Goal: Check status: Check status

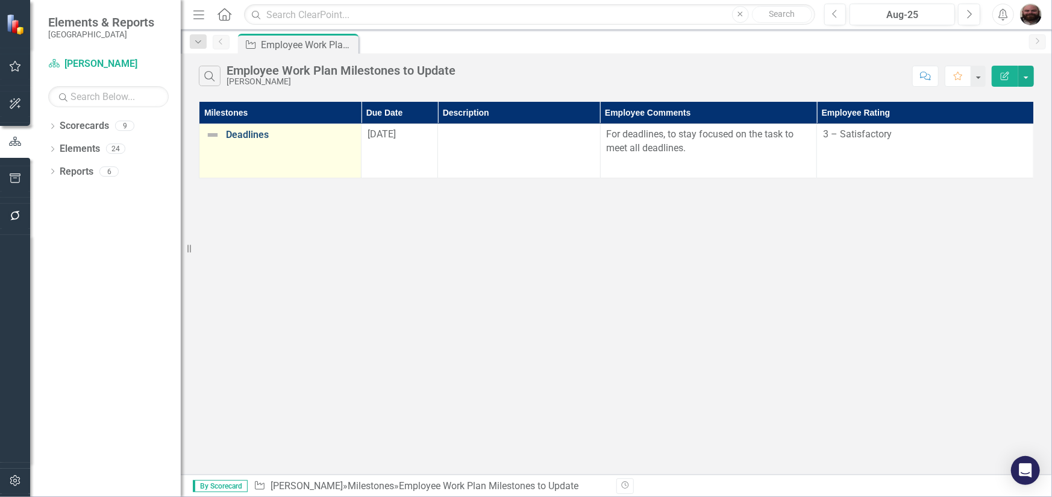
click at [248, 133] on link "Deadlines" at bounding box center [290, 135] width 129 height 11
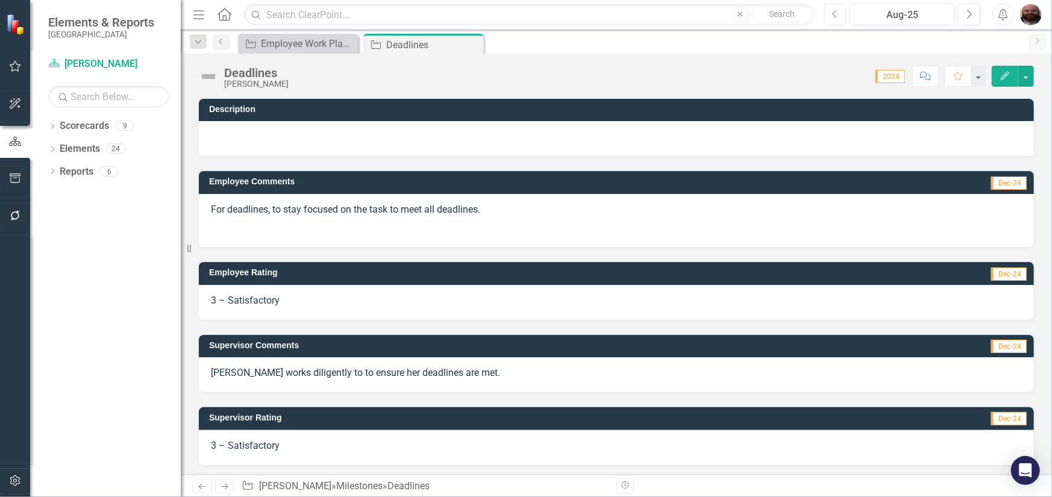
click at [834, 16] on icon "Previous" at bounding box center [835, 14] width 7 height 11
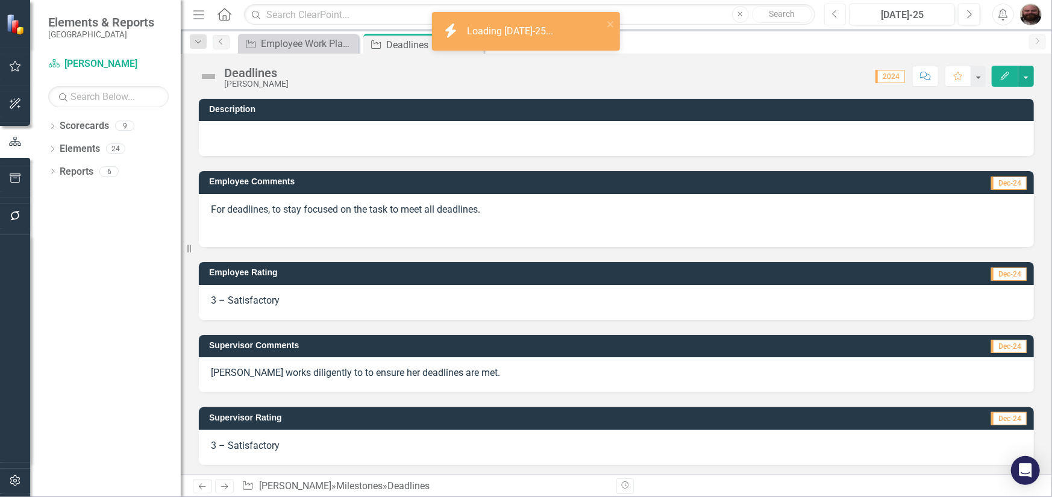
click at [834, 16] on icon "Previous" at bounding box center [835, 14] width 7 height 11
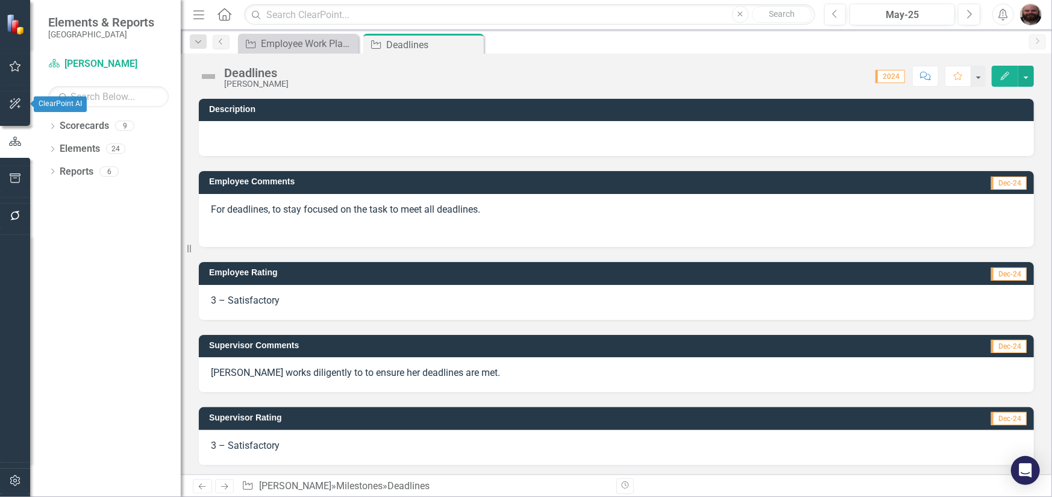
click at [3, 143] on button "button" at bounding box center [15, 142] width 30 height 20
click at [11, 163] on div at bounding box center [15, 163] width 30 height 6
click at [11, 174] on icon "button" at bounding box center [15, 179] width 13 height 10
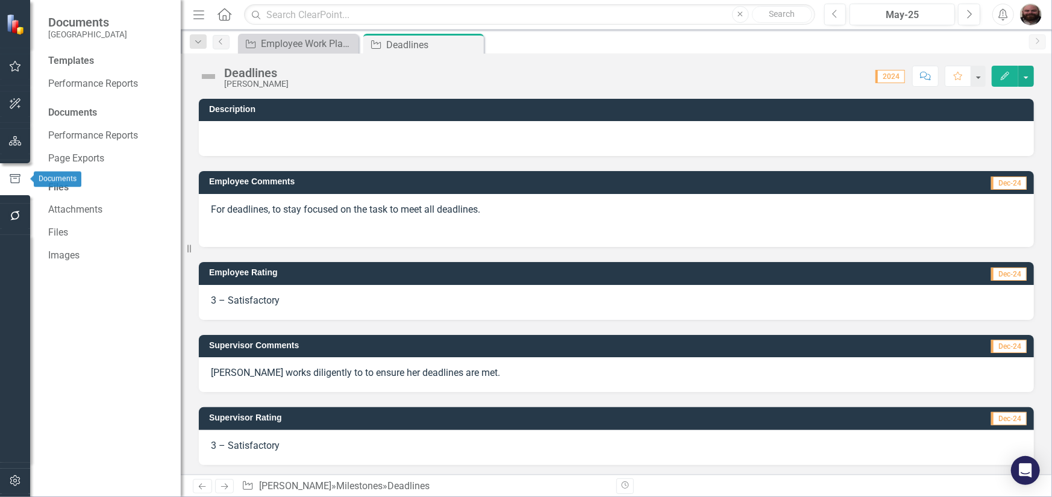
click at [17, 146] on button "button" at bounding box center [15, 141] width 27 height 25
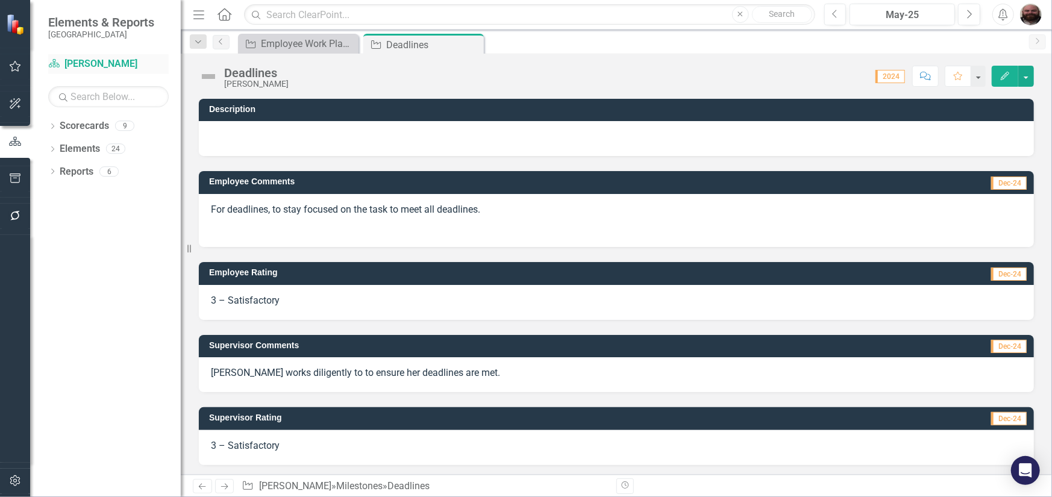
click at [78, 55] on div "Scorecard [PERSON_NAME]" at bounding box center [108, 64] width 121 height 20
click at [93, 24] on span "Elements & Reports" at bounding box center [101, 22] width 106 height 14
click at [339, 45] on div "Employee Work Plan Milestones to Update" at bounding box center [301, 43] width 80 height 15
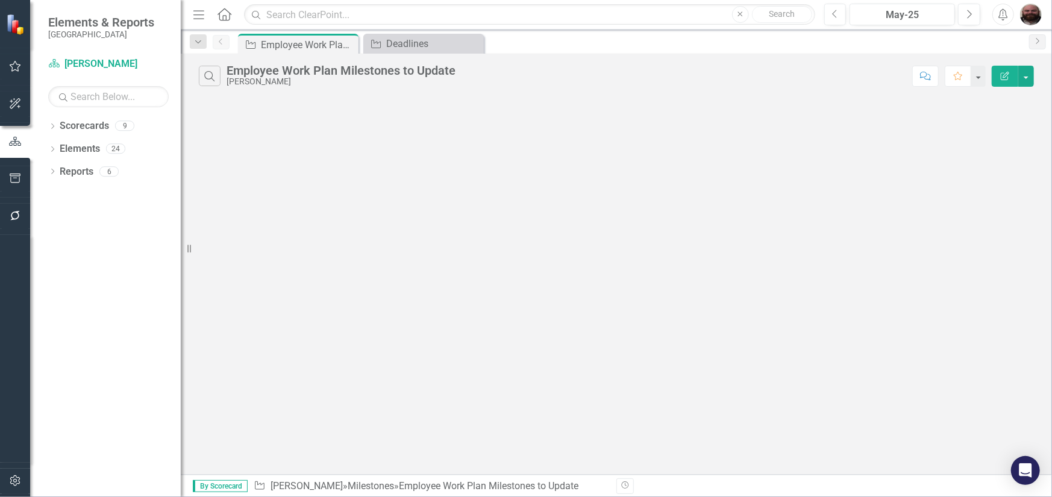
click at [0, 0] on icon "Close" at bounding box center [0, 0] width 0 height 0
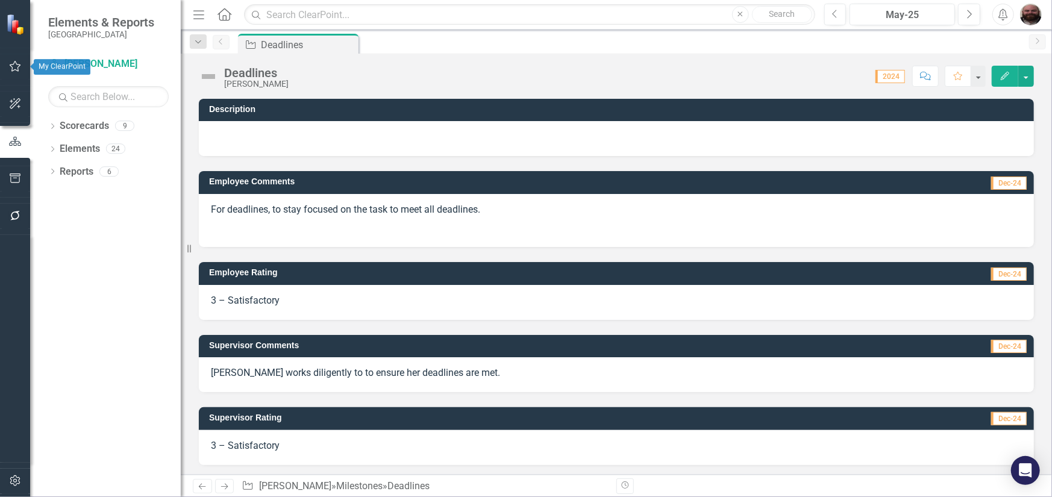
click at [11, 68] on icon "button" at bounding box center [15, 66] width 13 height 10
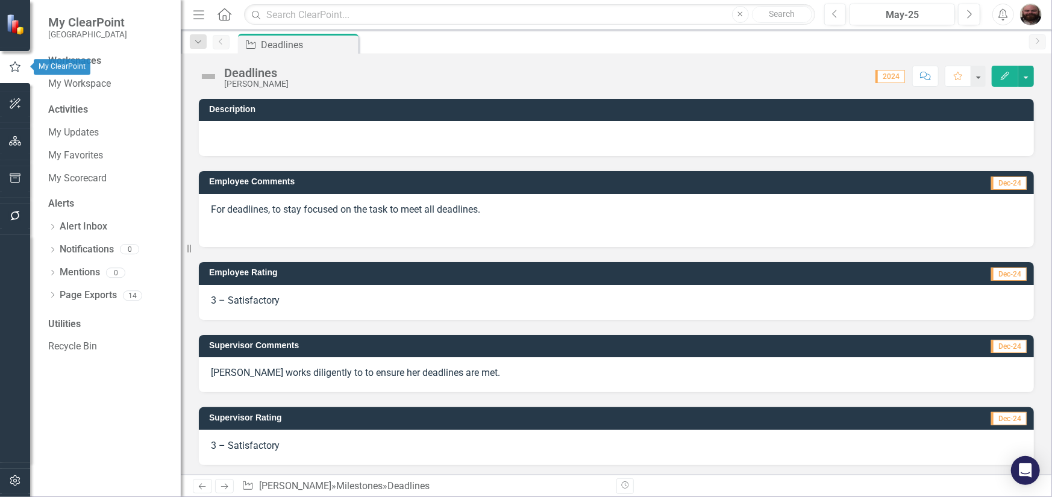
click at [10, 104] on icon "button" at bounding box center [15, 104] width 13 height 10
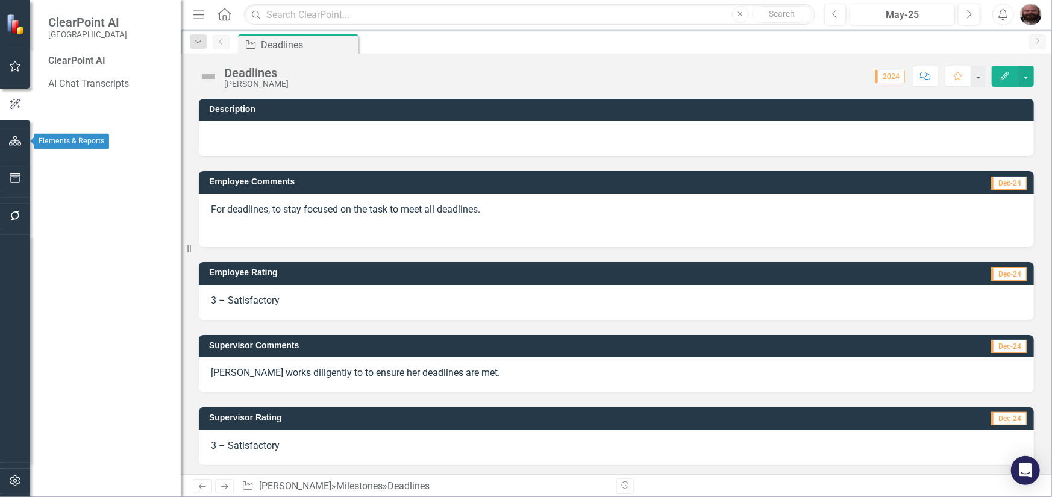
click at [10, 131] on button "button" at bounding box center [15, 141] width 27 height 25
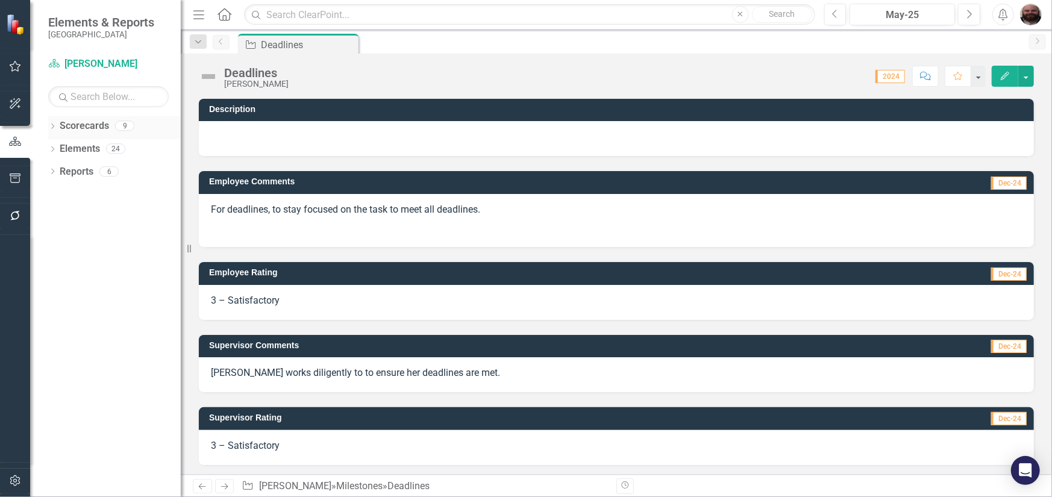
click at [55, 122] on div "Dropdown" at bounding box center [52, 127] width 8 height 10
click at [55, 140] on div "Dropdown [GEOGRAPHIC_DATA]" at bounding box center [117, 149] width 127 height 20
click at [55, 149] on icon "Dropdown" at bounding box center [58, 148] width 9 height 7
click at [67, 171] on icon "Dropdown" at bounding box center [70, 171] width 9 height 7
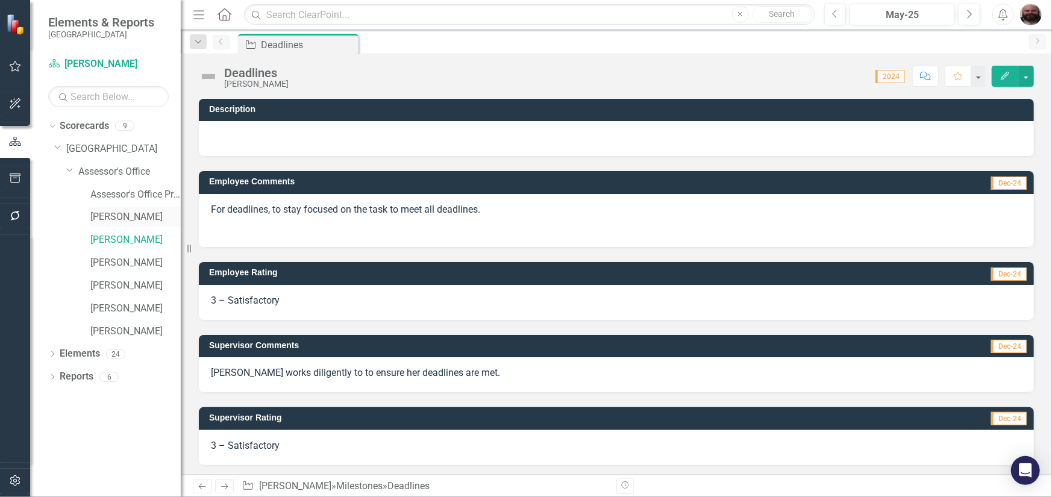
click at [125, 219] on link "[PERSON_NAME]" at bounding box center [135, 217] width 90 height 14
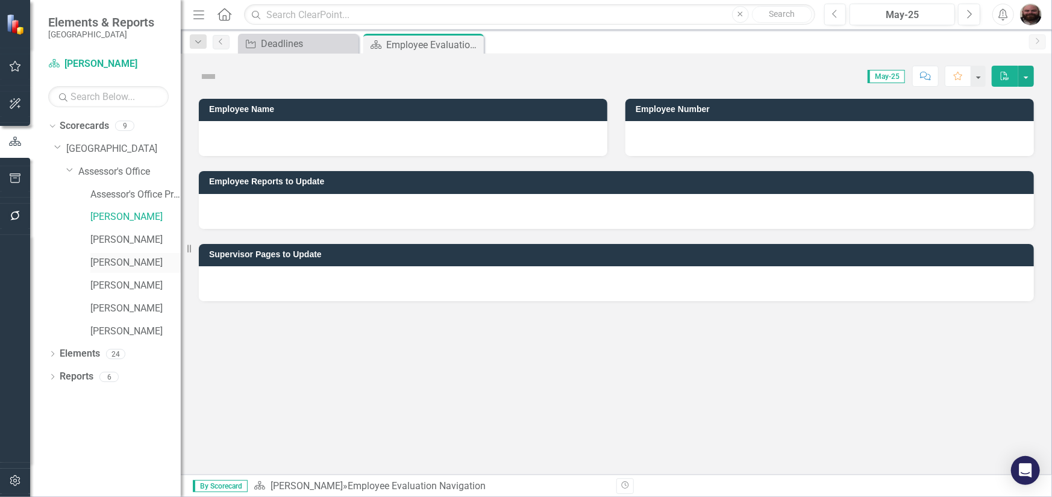
click at [124, 257] on link "[PERSON_NAME]" at bounding box center [135, 263] width 90 height 14
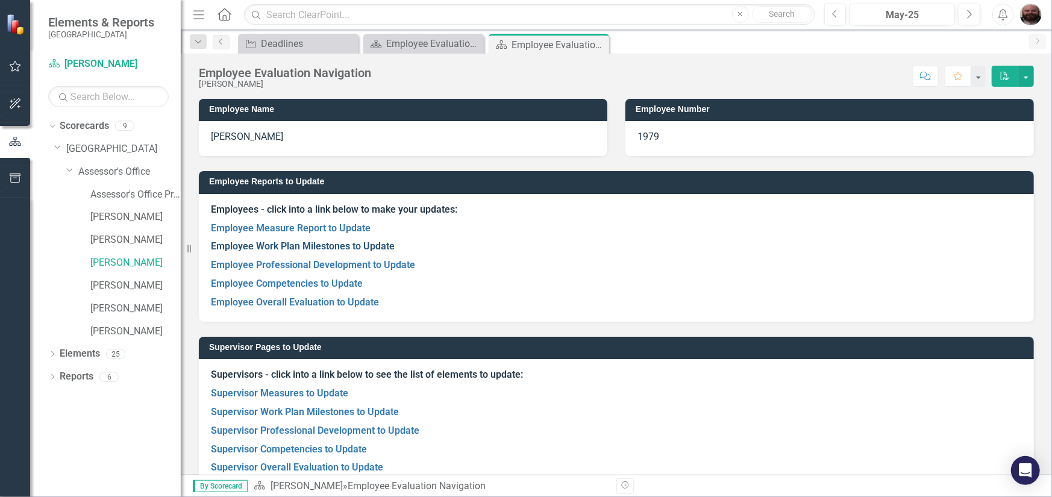
click at [288, 245] on link "Employee Work Plan Milestones to Update" at bounding box center [303, 246] width 184 height 11
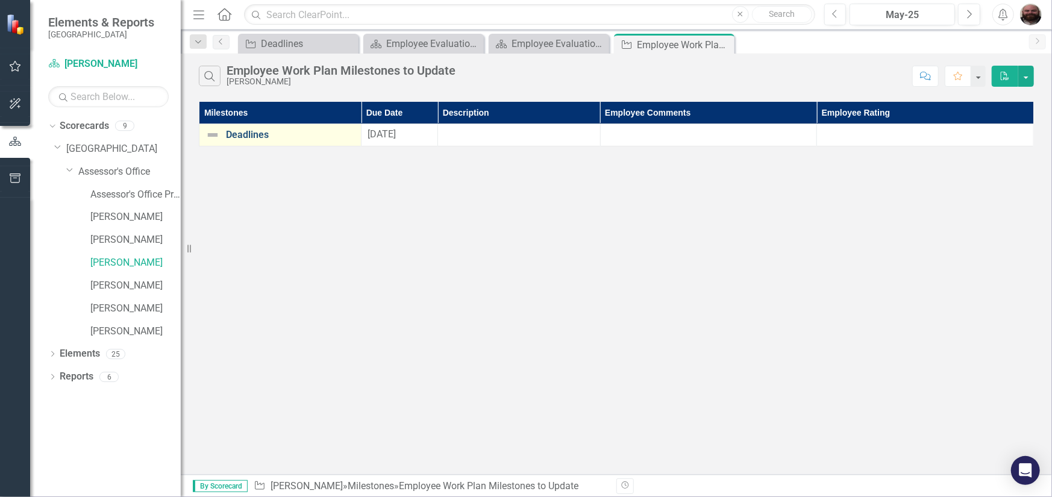
click at [254, 133] on link "Deadlines" at bounding box center [290, 135] width 129 height 11
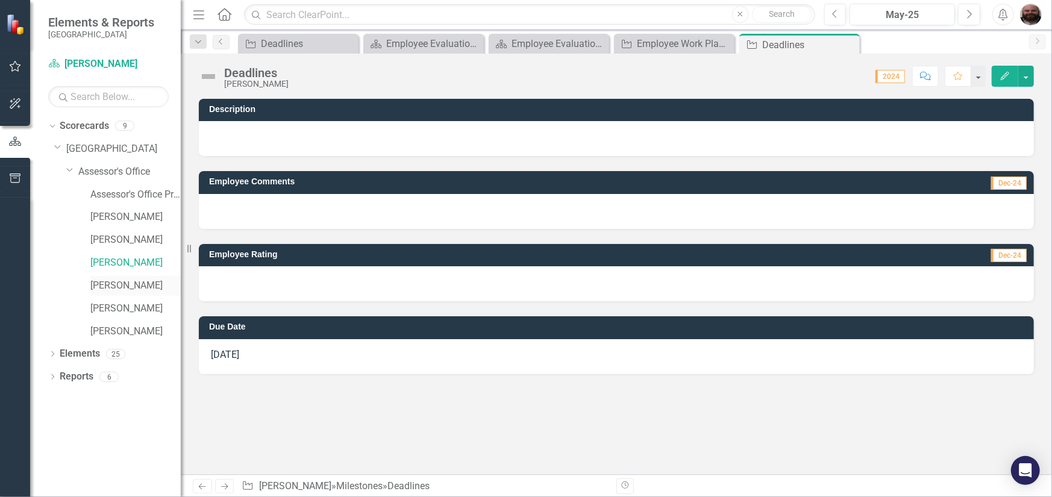
click at [146, 286] on link "[PERSON_NAME]" at bounding box center [135, 286] width 90 height 14
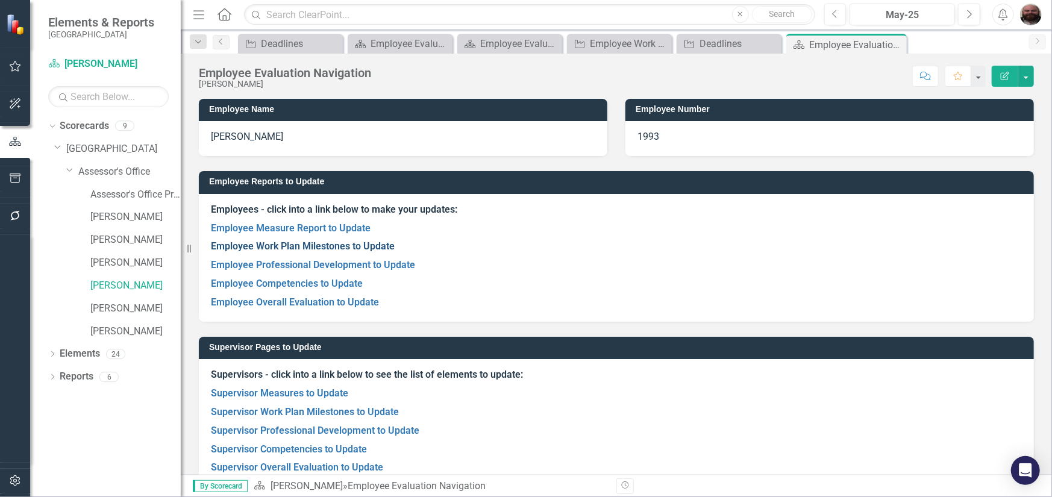
click at [291, 242] on link "Employee Work Plan Milestones to Update" at bounding box center [303, 246] width 184 height 11
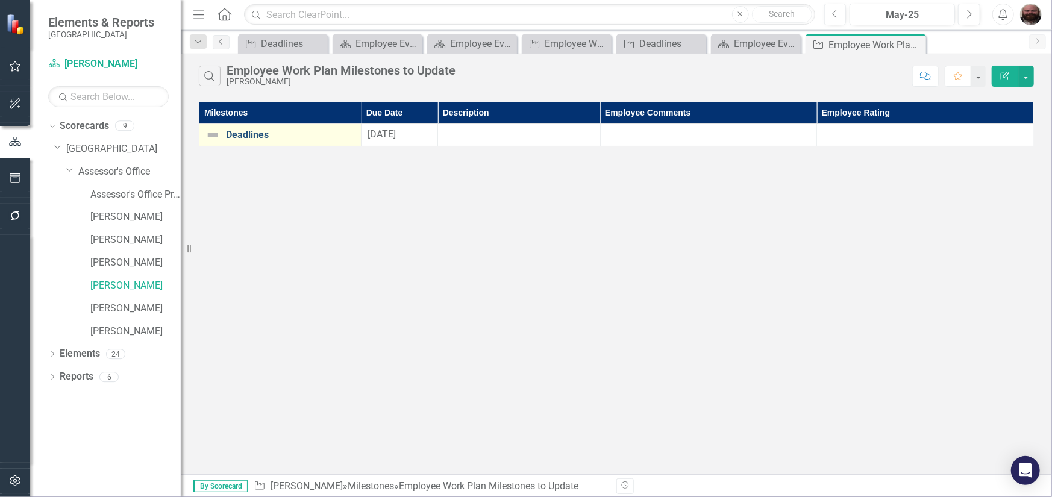
click at [259, 137] on link "Deadlines" at bounding box center [290, 135] width 129 height 11
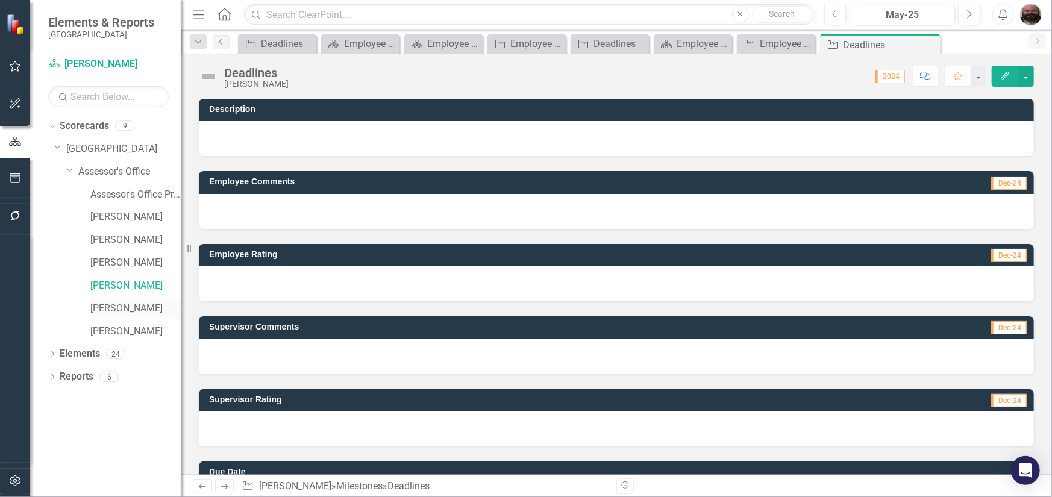
click at [121, 299] on div "[PERSON_NAME]" at bounding box center [135, 309] width 90 height 20
click at [153, 311] on link "[PERSON_NAME]" at bounding box center [135, 309] width 90 height 14
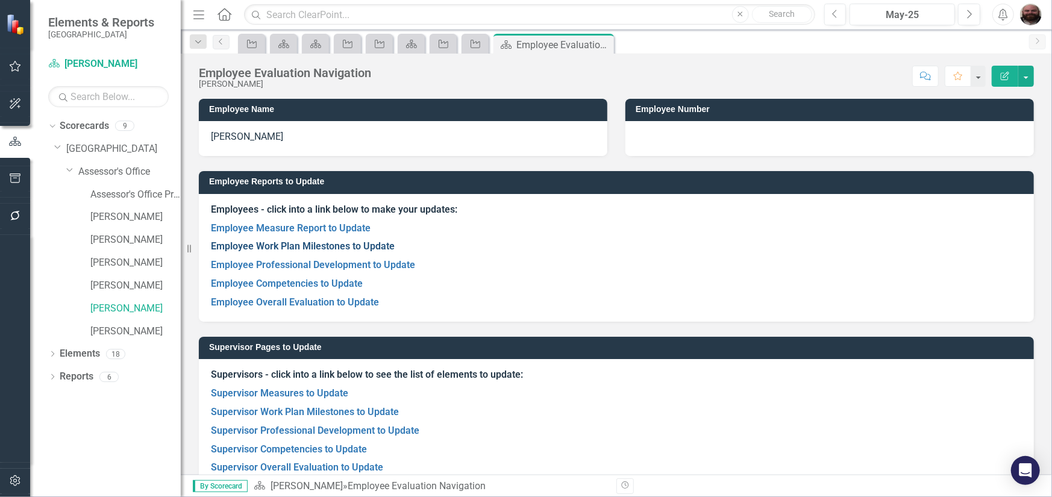
click at [280, 245] on link "Employee Work Plan Milestones to Update" at bounding box center [303, 246] width 184 height 11
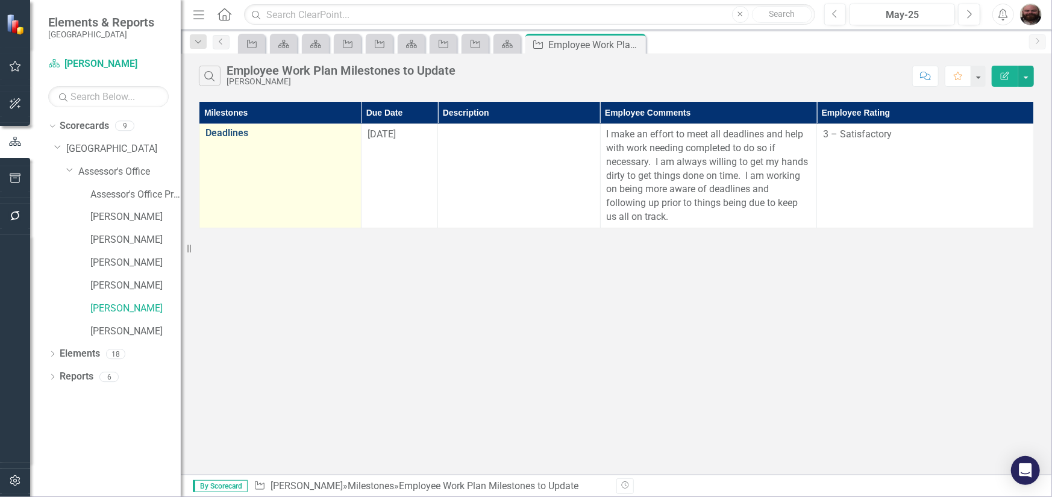
click at [237, 129] on link "Deadlines" at bounding box center [280, 133] width 149 height 11
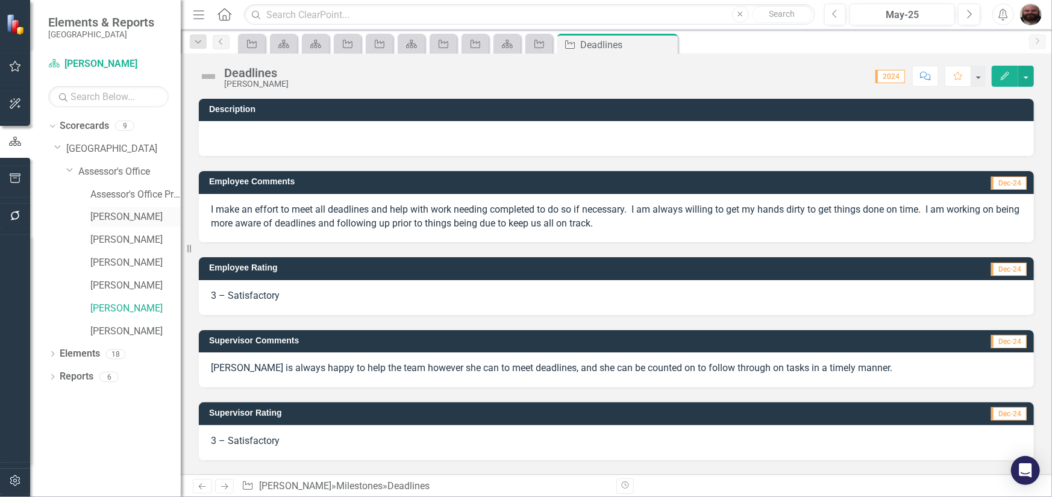
click at [127, 210] on link "[PERSON_NAME]" at bounding box center [135, 217] width 90 height 14
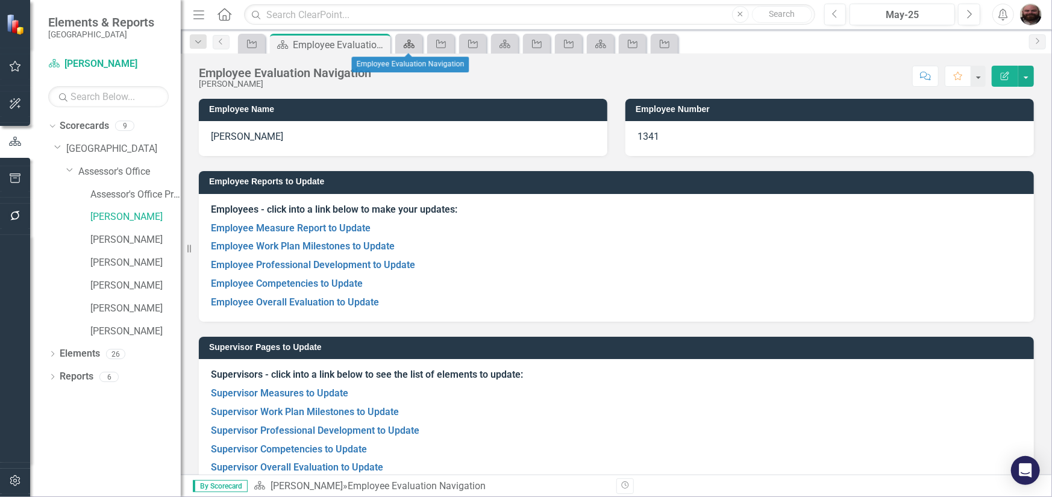
click at [416, 43] on link "Scorecard" at bounding box center [408, 43] width 21 height 15
click at [414, 43] on icon "Close" at bounding box center [411, 45] width 12 height 10
click at [414, 43] on icon at bounding box center [409, 44] width 10 height 8
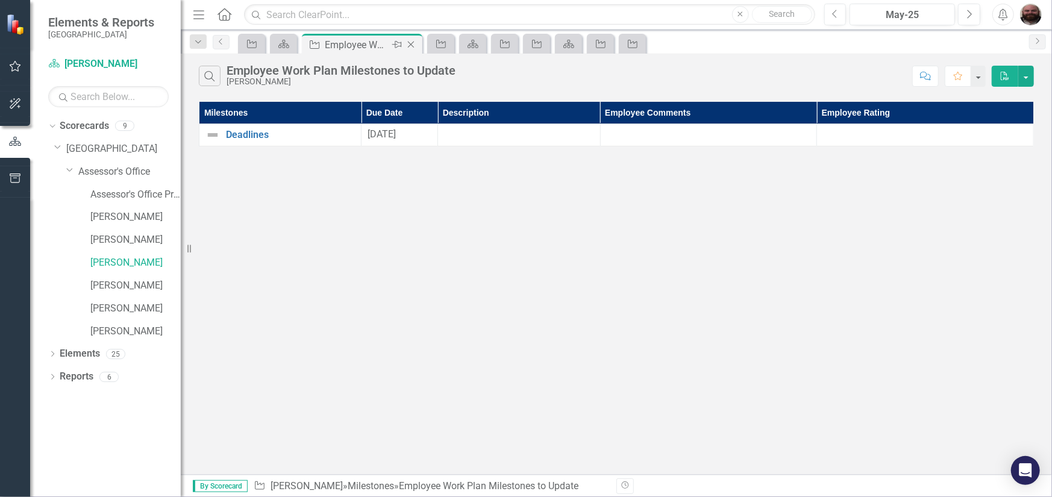
click at [413, 43] on icon "Close" at bounding box center [411, 45] width 12 height 10
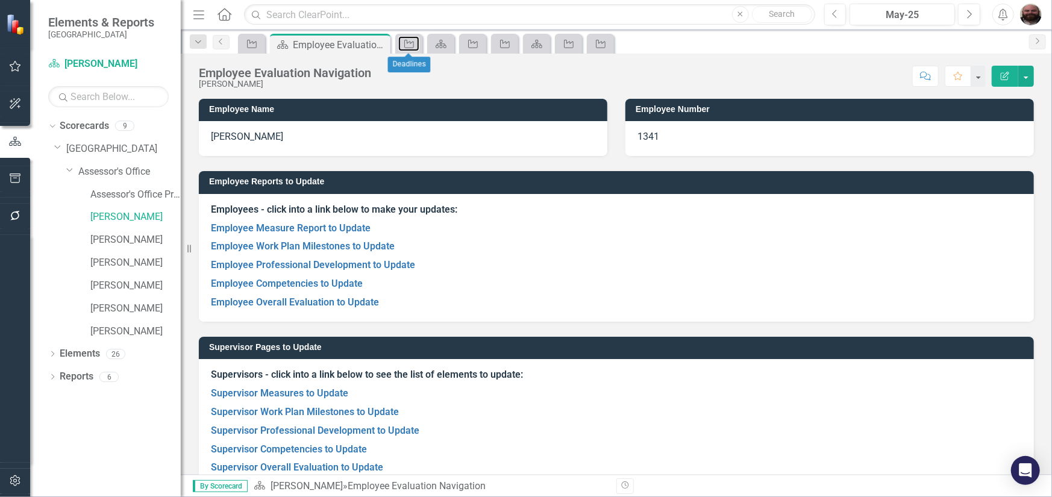
click at [413, 43] on icon "Milestone" at bounding box center [409, 44] width 12 height 10
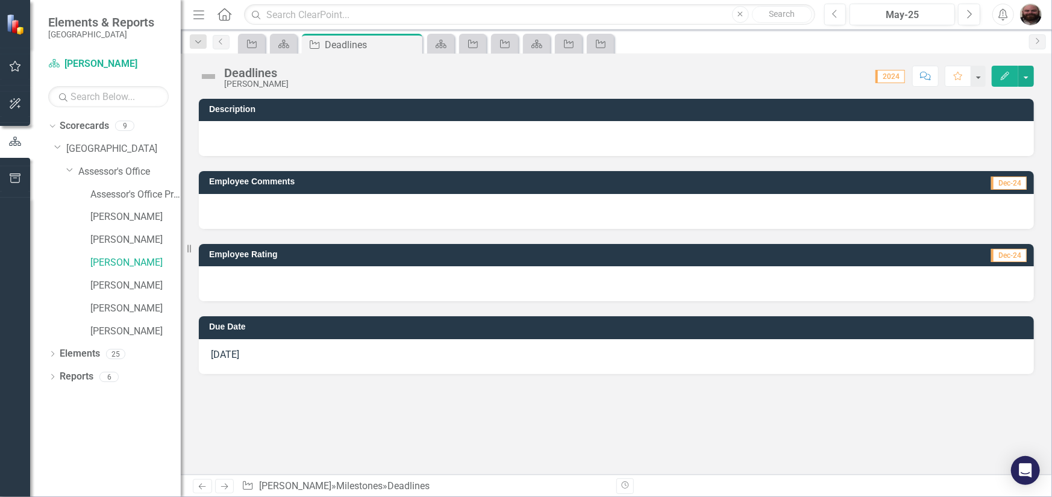
click at [0, 0] on icon "Close" at bounding box center [0, 0] width 0 height 0
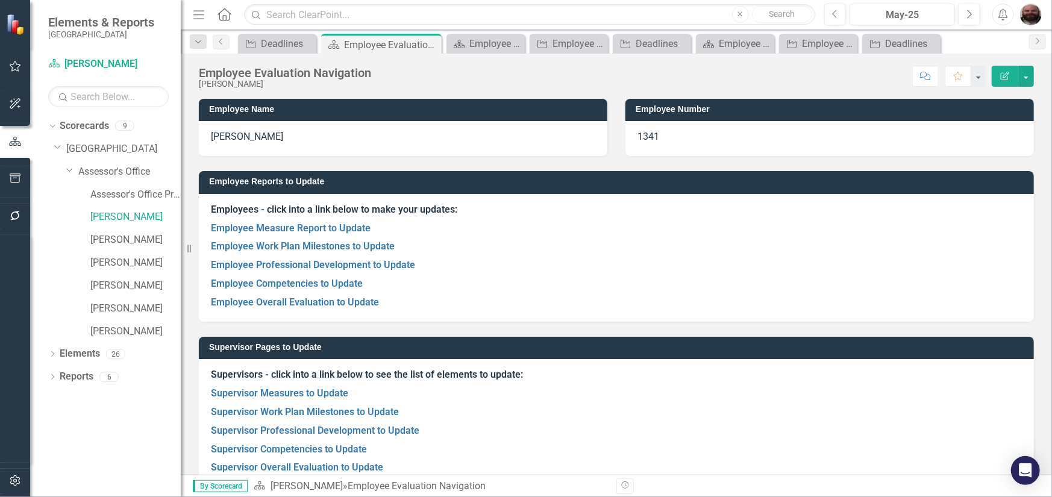
click at [0, 0] on icon "Pin" at bounding box center [0, 0] width 0 height 0
click at [346, 46] on icon at bounding box center [347, 45] width 10 height 7
click at [430, 42] on icon at bounding box center [431, 43] width 7 height 7
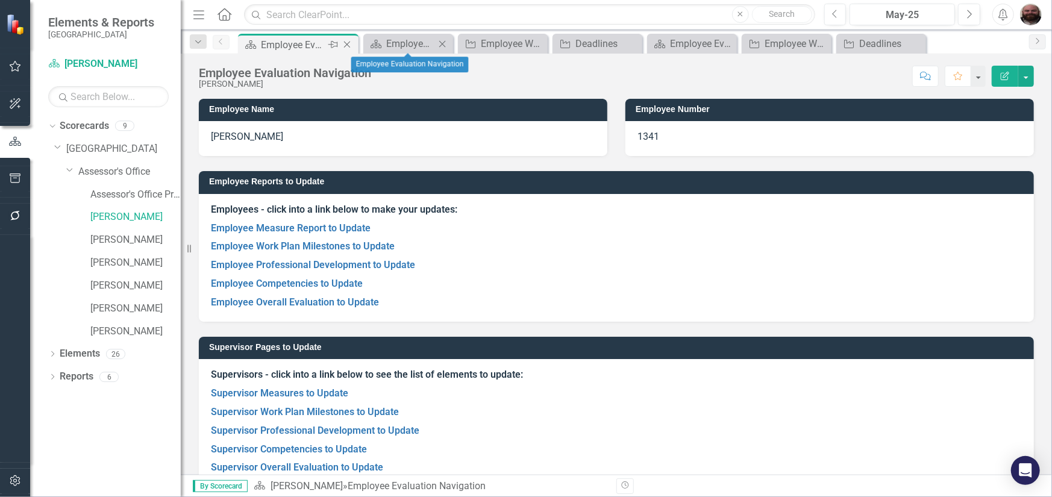
click at [446, 42] on icon "Close" at bounding box center [442, 44] width 12 height 10
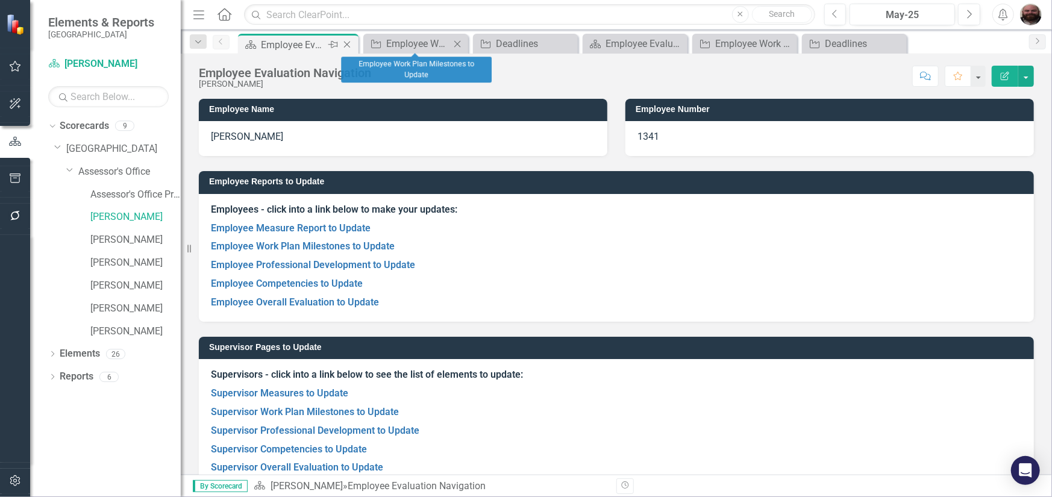
click at [458, 42] on icon "Close" at bounding box center [458, 44] width 12 height 10
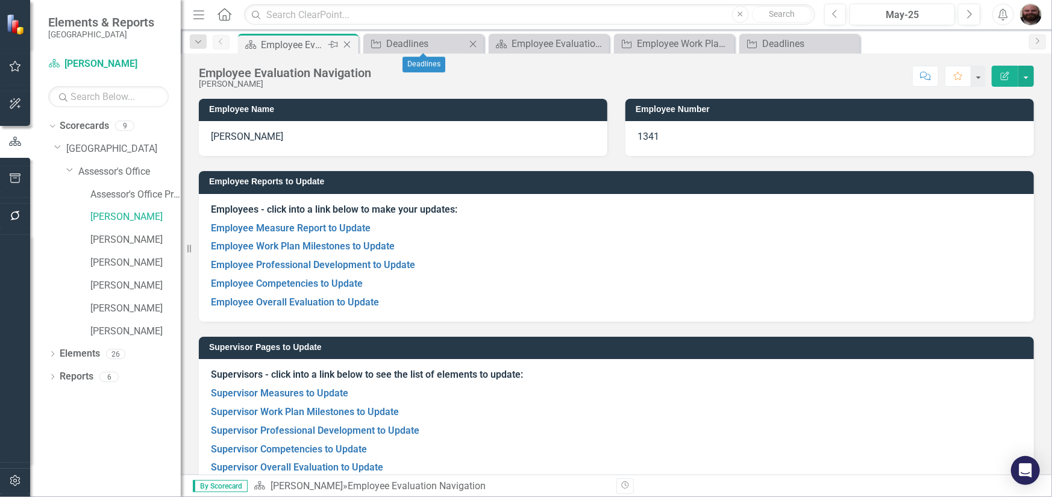
click at [476, 42] on icon "Close" at bounding box center [473, 44] width 12 height 10
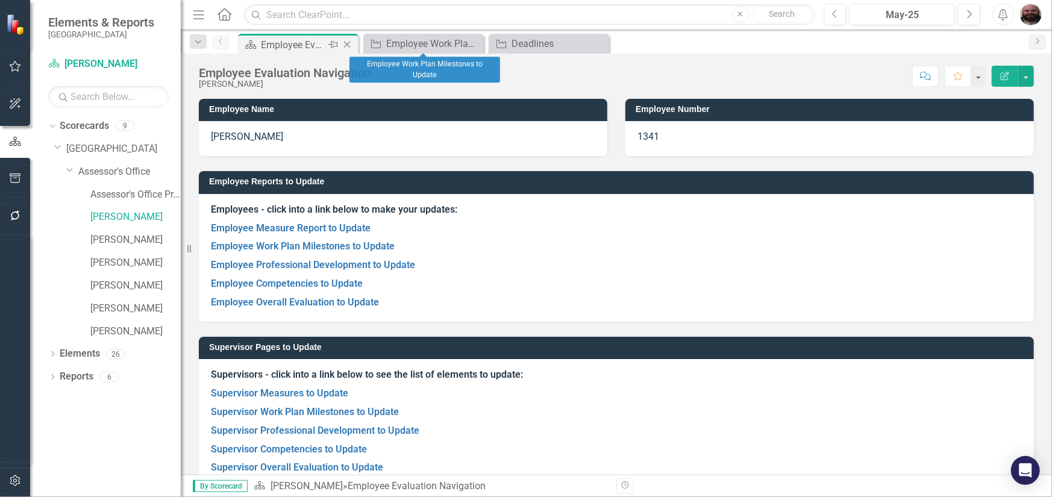
click at [0, 0] on icon "Close" at bounding box center [0, 0] width 0 height 0
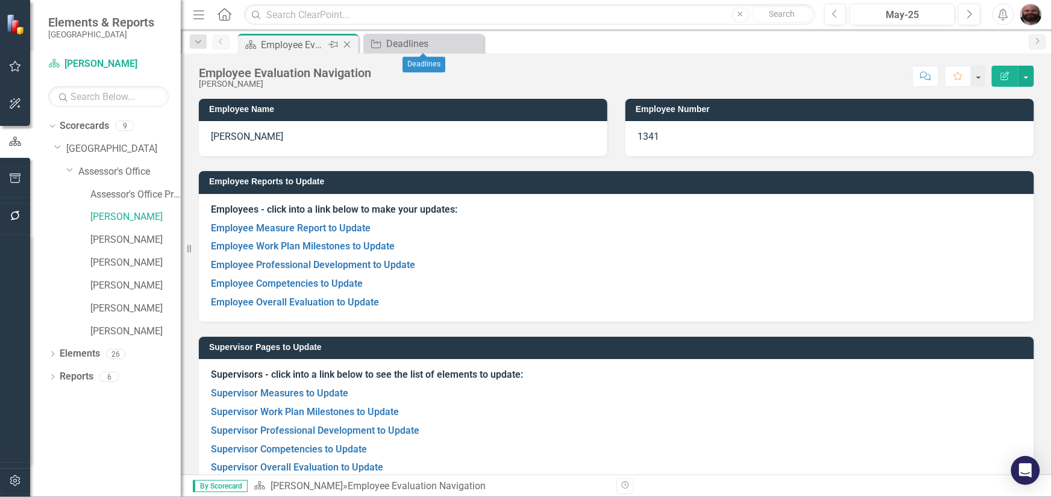
click at [0, 0] on icon "Close" at bounding box center [0, 0] width 0 height 0
click at [839, 14] on button "Previous" at bounding box center [836, 15] width 22 height 22
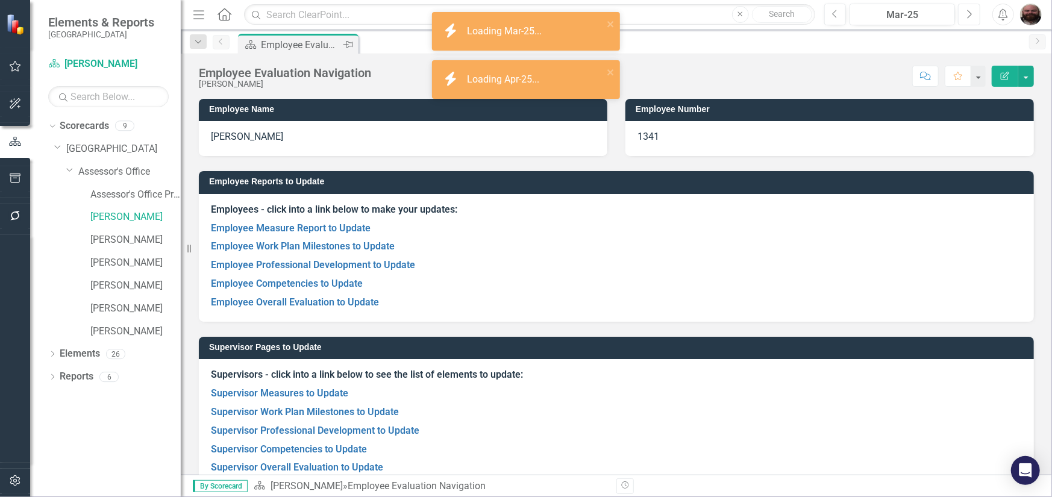
click at [974, 20] on button "Next" at bounding box center [969, 15] width 22 height 22
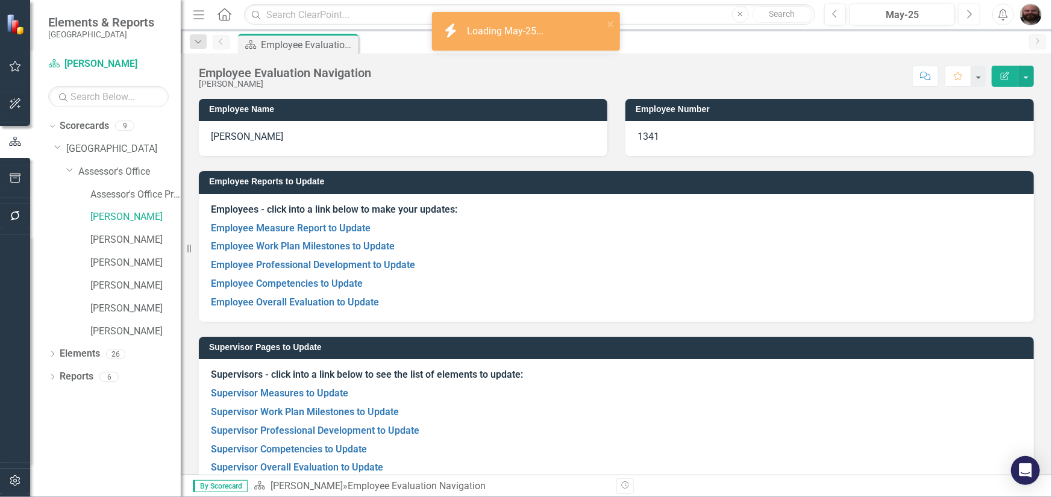
click at [974, 20] on button "Next" at bounding box center [969, 15] width 22 height 22
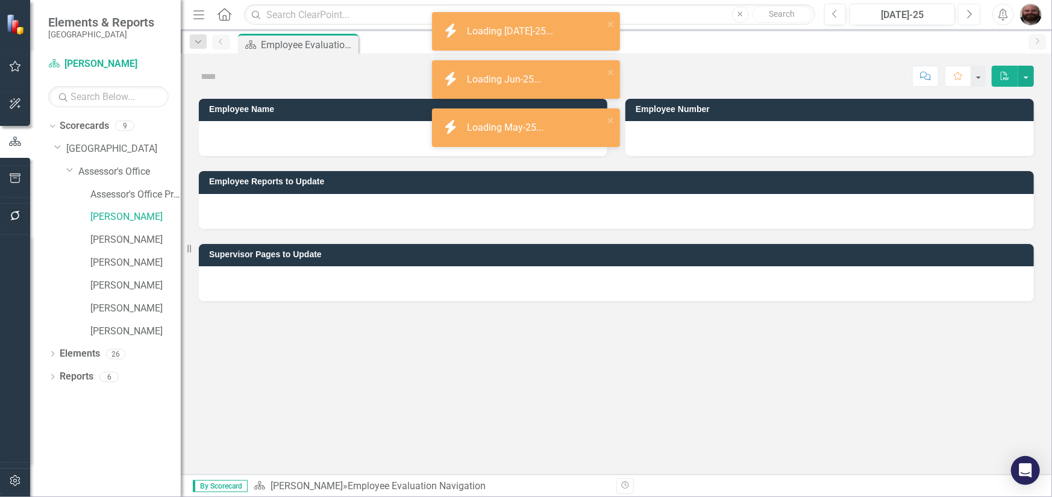
click at [974, 20] on button "Next" at bounding box center [969, 15] width 22 height 22
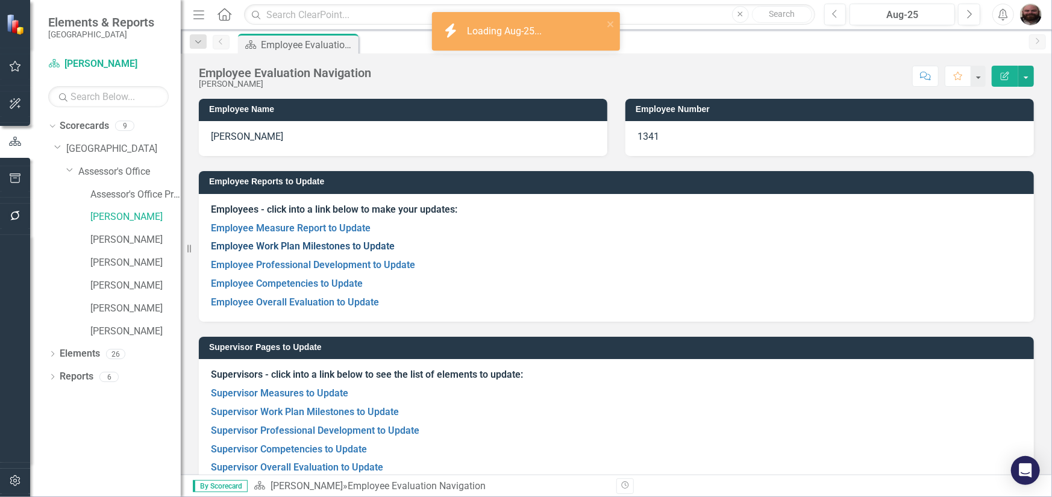
click at [300, 248] on link "Employee Work Plan Milestones to Update" at bounding box center [303, 246] width 184 height 11
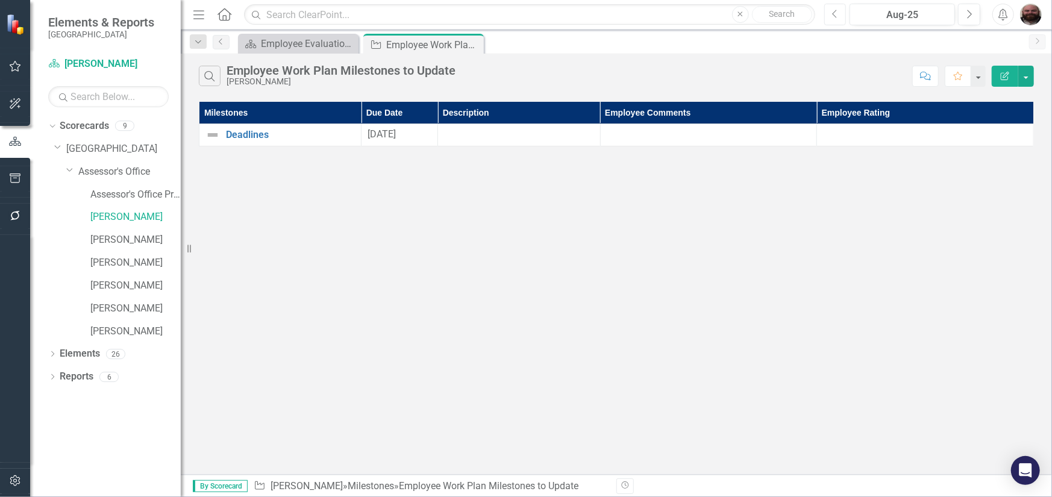
click at [831, 17] on button "Previous" at bounding box center [836, 15] width 22 height 22
click at [905, 11] on div "May-25" at bounding box center [902, 15] width 97 height 14
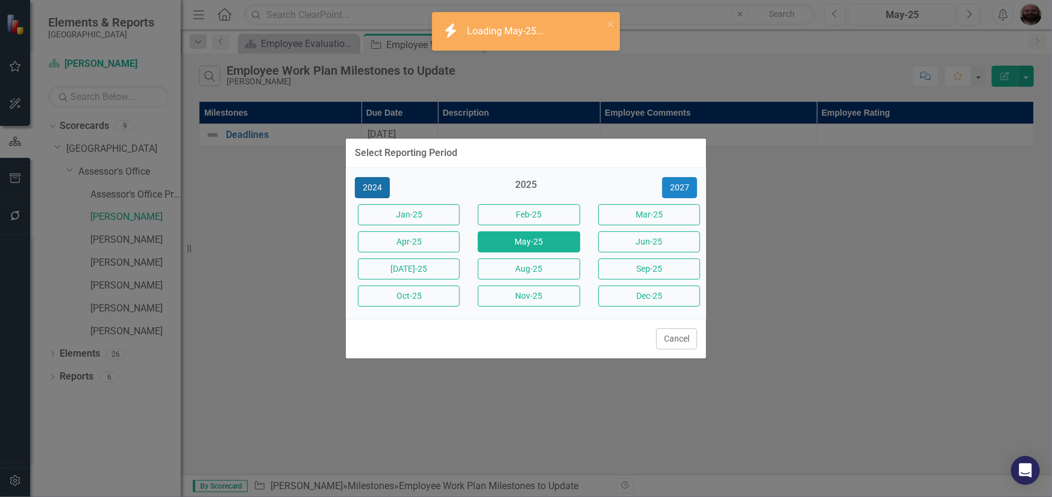
click at [372, 182] on button "2024" at bounding box center [372, 187] width 35 height 21
click at [372, 182] on button "2023" at bounding box center [372, 187] width 35 height 21
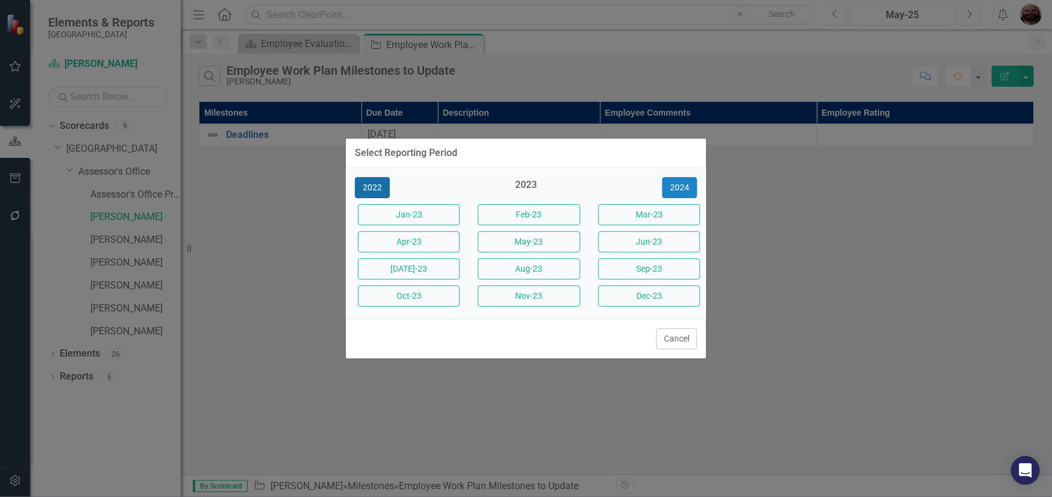
click at [372, 182] on button "2022" at bounding box center [372, 187] width 35 height 21
click at [432, 219] on button "Jan-22" at bounding box center [409, 214] width 102 height 21
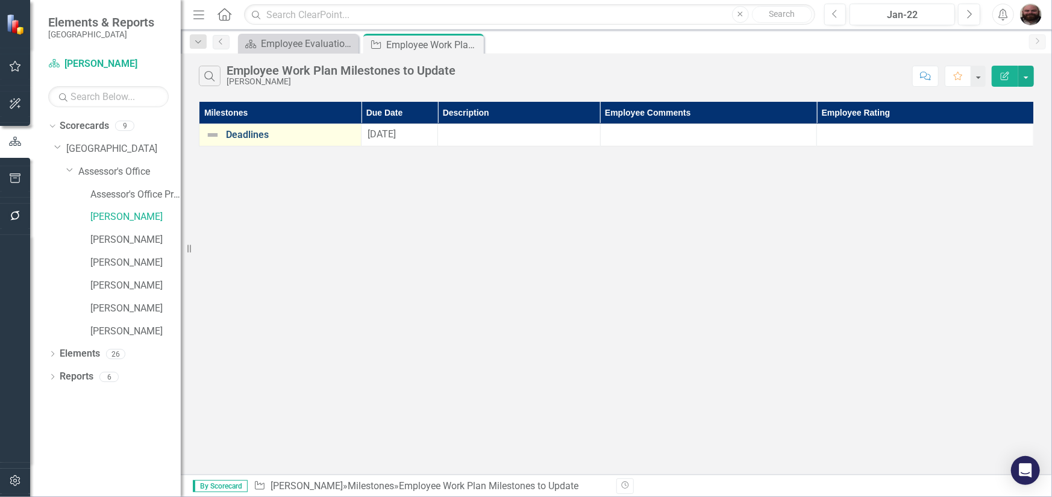
click at [250, 138] on link "Deadlines" at bounding box center [290, 135] width 129 height 11
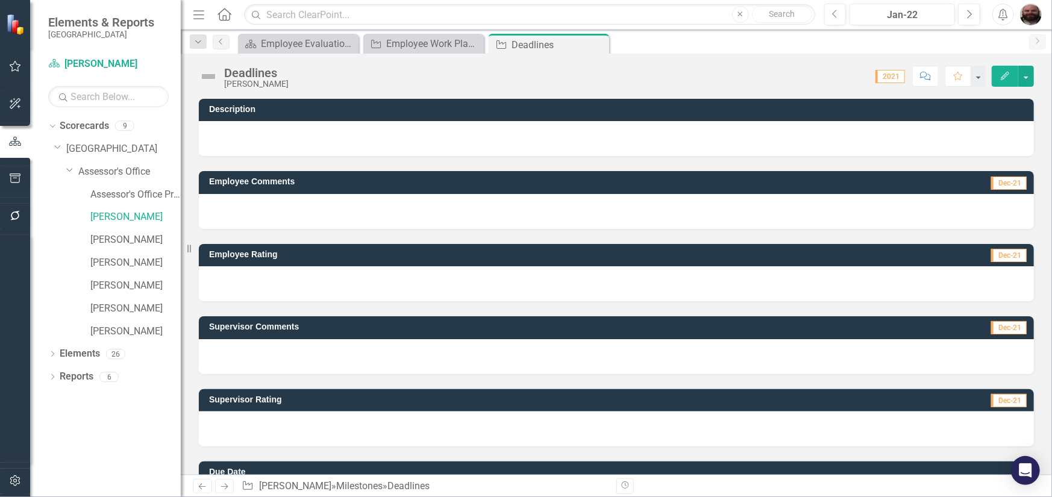
click at [250, 75] on div "Deadlines" at bounding box center [256, 72] width 65 height 13
click at [213, 77] on img at bounding box center [208, 76] width 19 height 19
click at [888, 6] on button "Jan-22" at bounding box center [902, 15] width 105 height 22
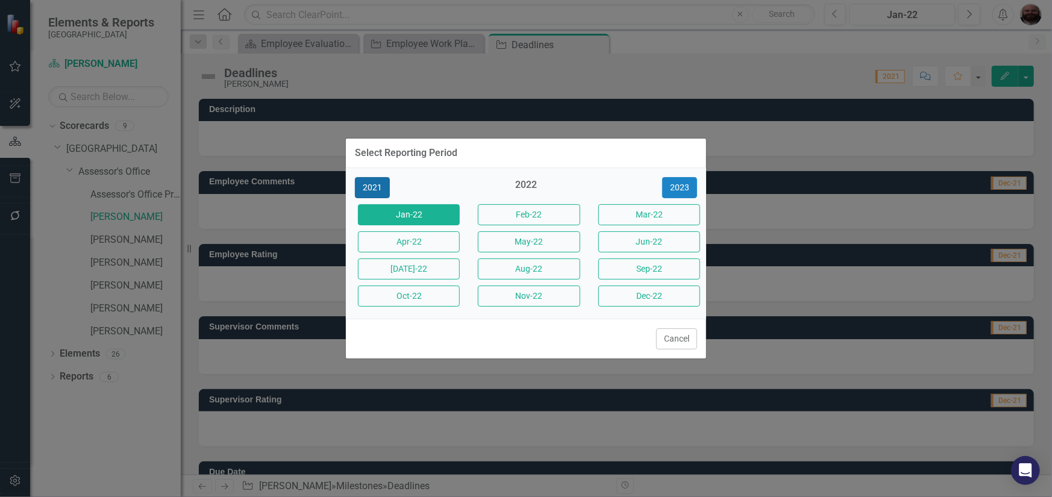
click at [381, 186] on button "2021" at bounding box center [372, 187] width 35 height 21
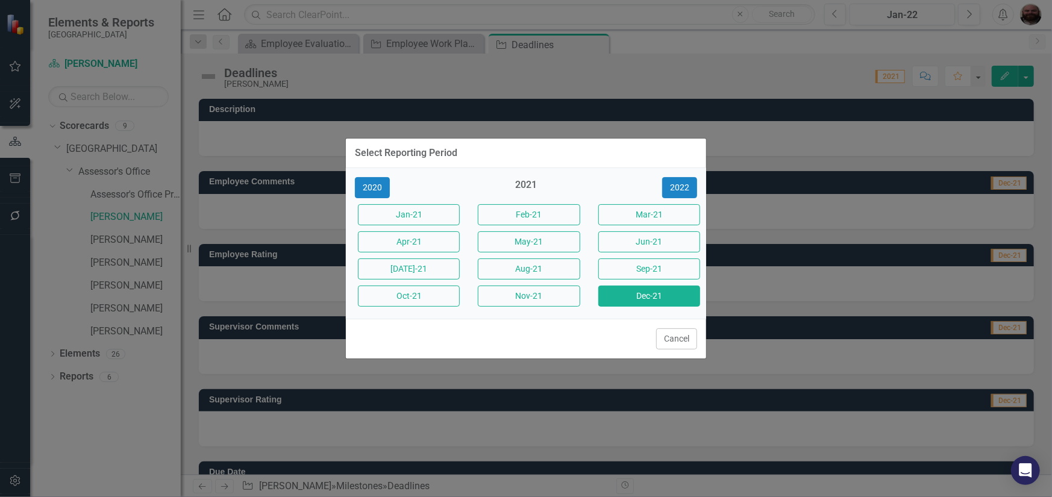
click at [623, 291] on button "Dec-21" at bounding box center [650, 296] width 102 height 21
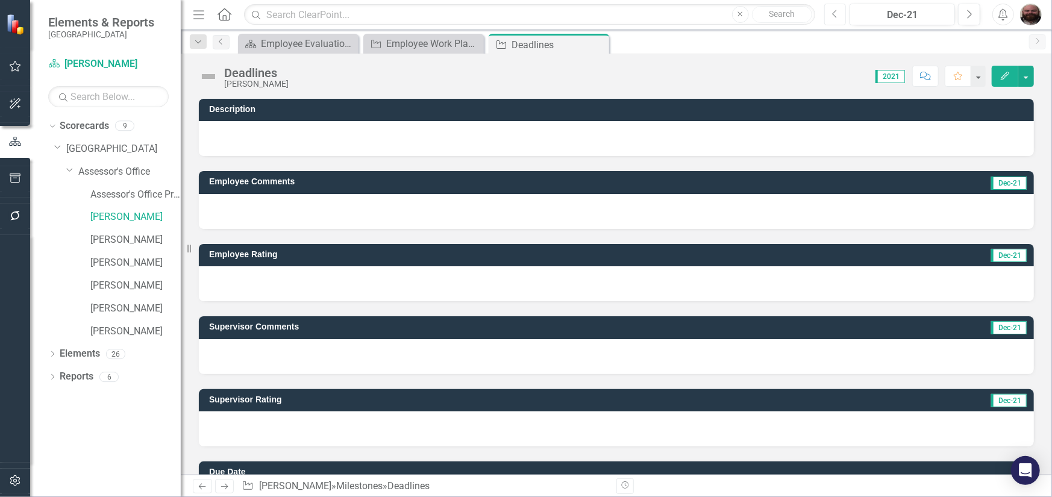
click at [838, 22] on button "Previous" at bounding box center [836, 15] width 22 height 22
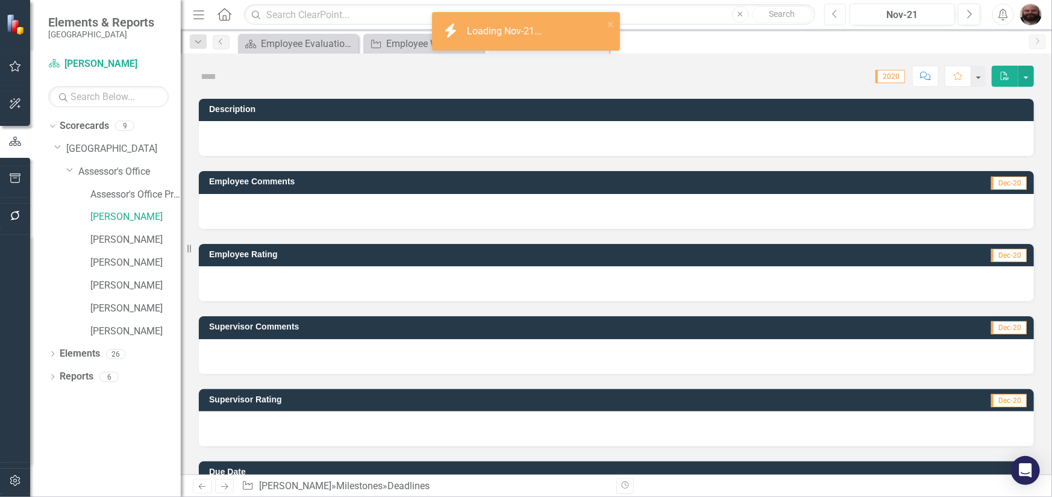
click at [838, 22] on button "Previous" at bounding box center [836, 15] width 22 height 22
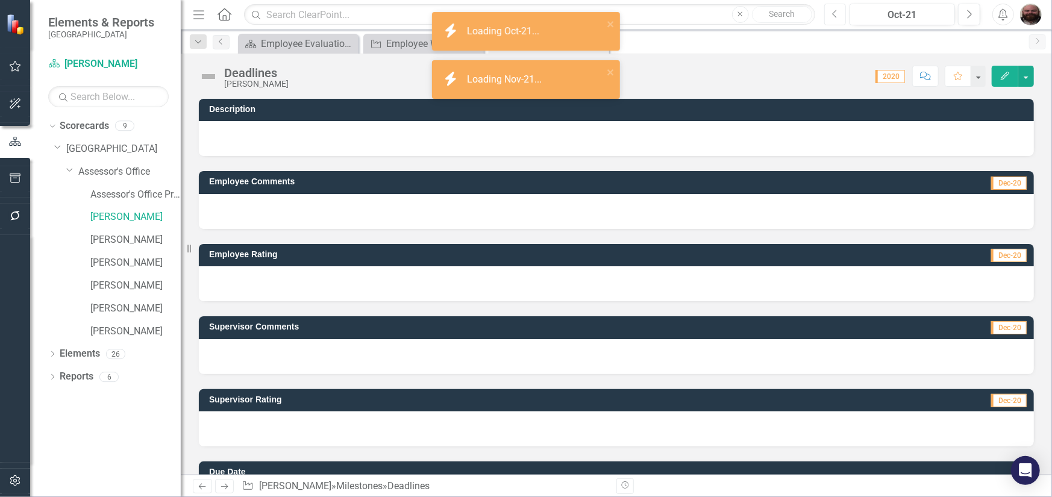
click at [838, 22] on button "Previous" at bounding box center [836, 15] width 22 height 22
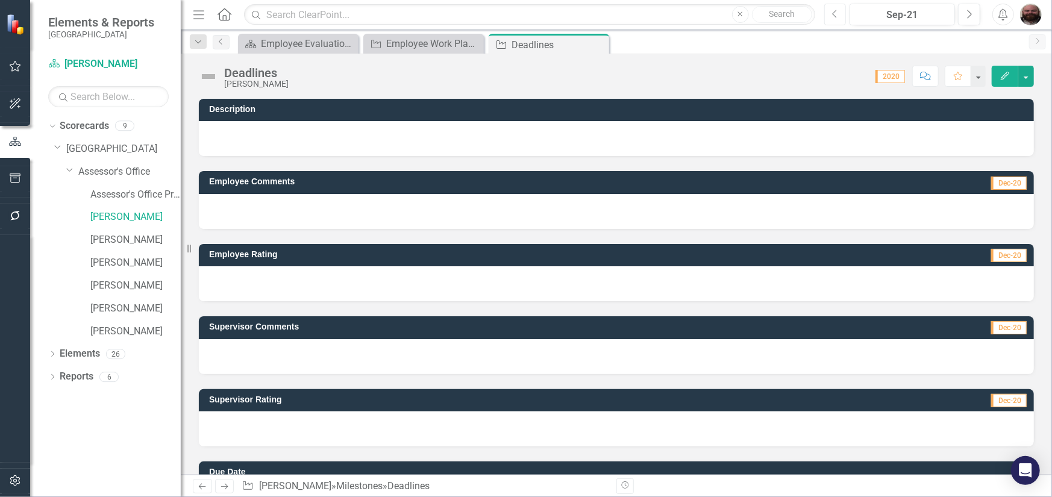
click at [838, 22] on button "Previous" at bounding box center [836, 15] width 22 height 22
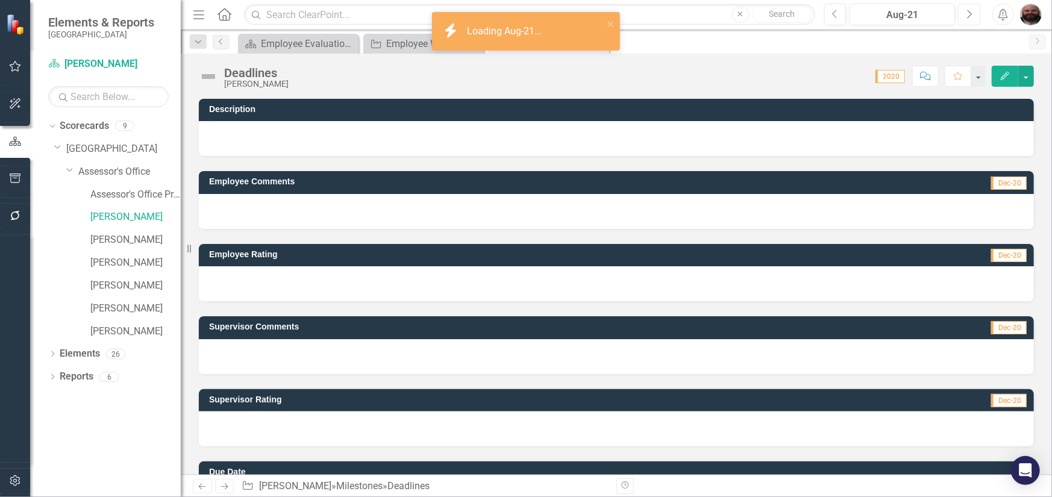
click at [975, 17] on button "Next" at bounding box center [969, 15] width 22 height 22
click at [966, 20] on button "Next" at bounding box center [969, 15] width 22 height 22
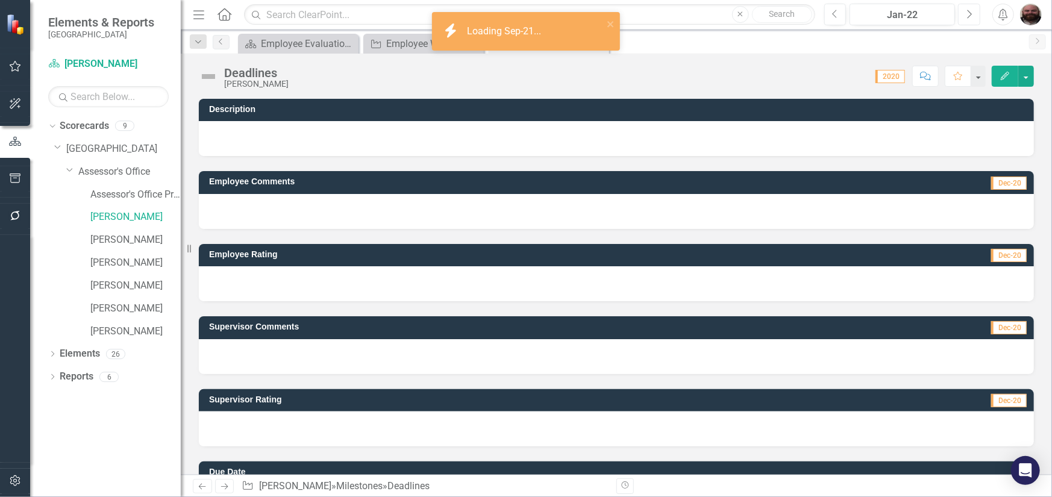
click at [966, 20] on button "Next" at bounding box center [969, 15] width 22 height 22
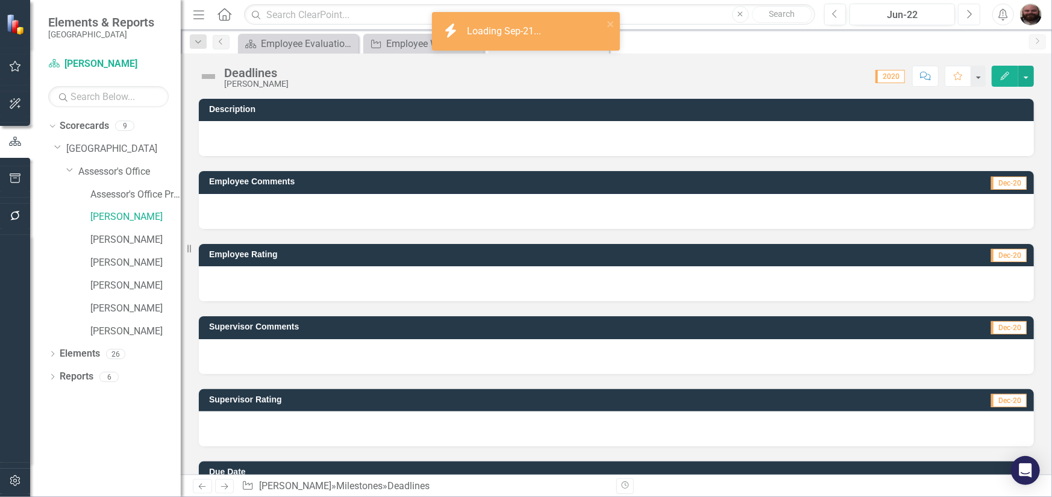
click at [966, 20] on button "Next" at bounding box center [969, 15] width 22 height 22
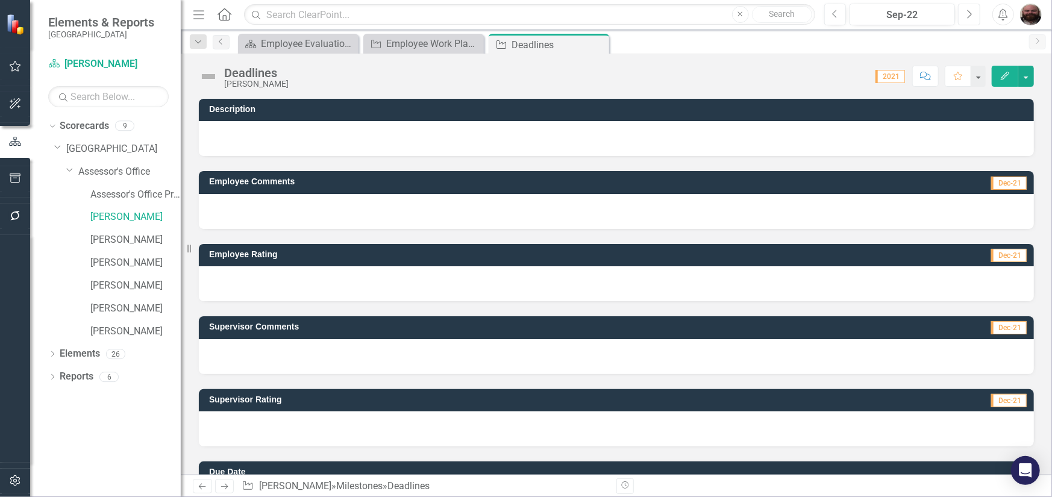
click at [966, 20] on button "Next" at bounding box center [969, 15] width 22 height 22
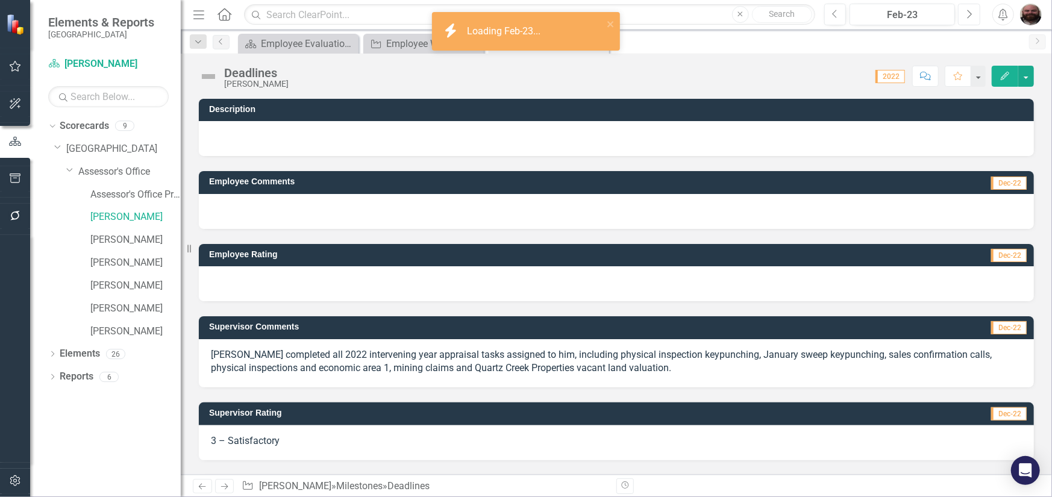
click at [974, 11] on button "Next" at bounding box center [969, 15] width 22 height 22
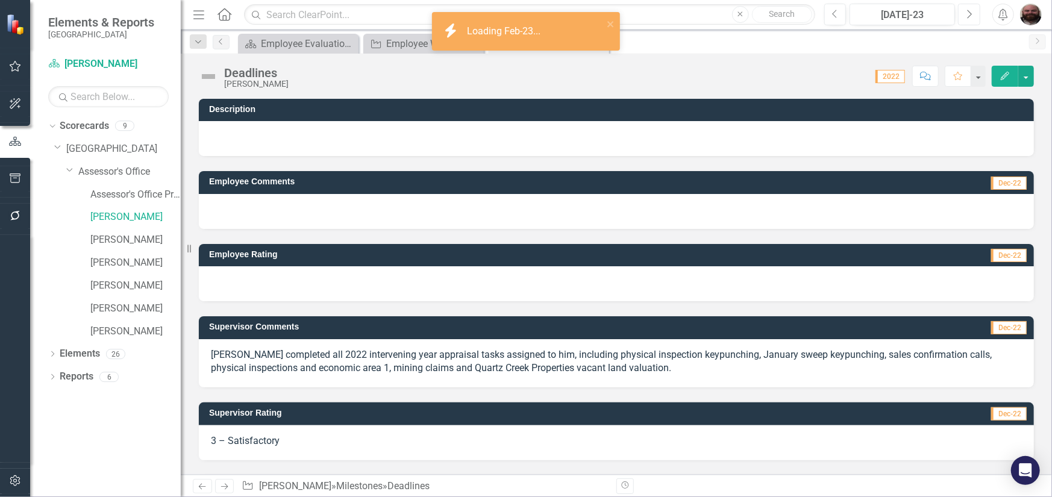
click at [974, 11] on button "Next" at bounding box center [969, 15] width 22 height 22
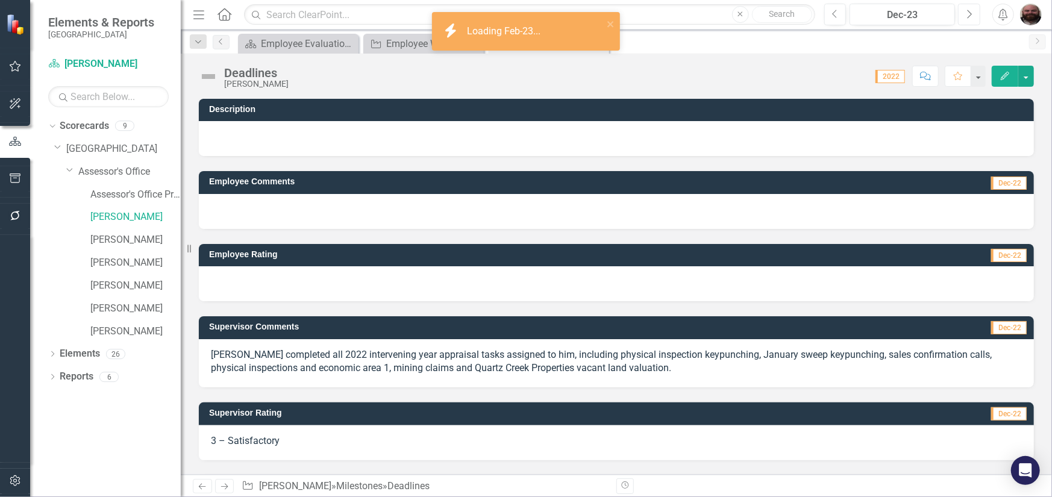
click at [974, 11] on button "Next" at bounding box center [969, 15] width 22 height 22
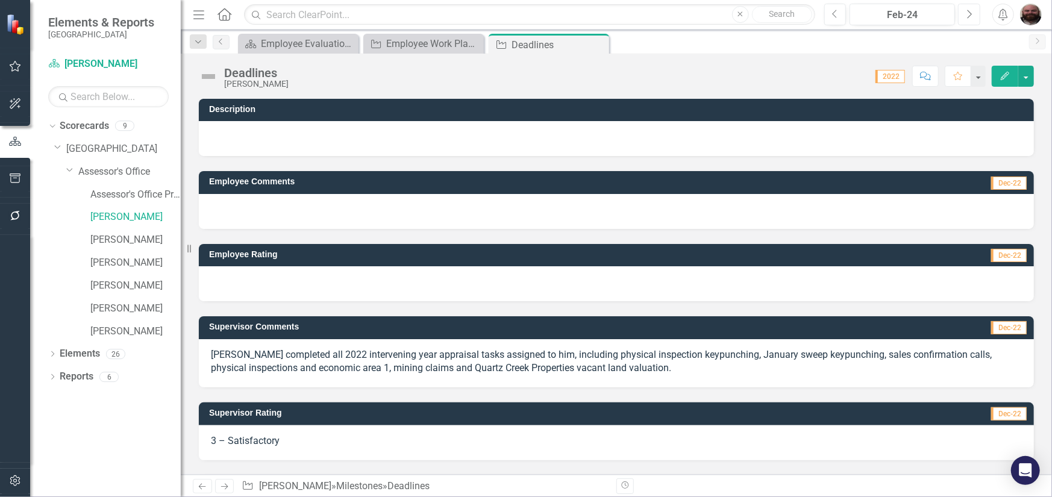
click at [974, 11] on button "Next" at bounding box center [969, 15] width 22 height 22
click at [920, 19] on div "Jun-24" at bounding box center [902, 15] width 97 height 14
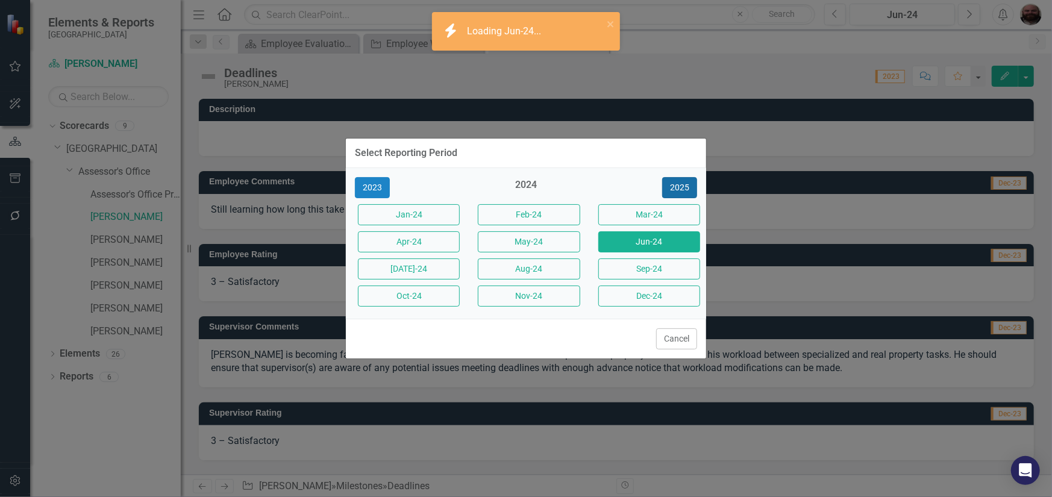
click at [678, 187] on button "2025" at bounding box center [679, 187] width 35 height 21
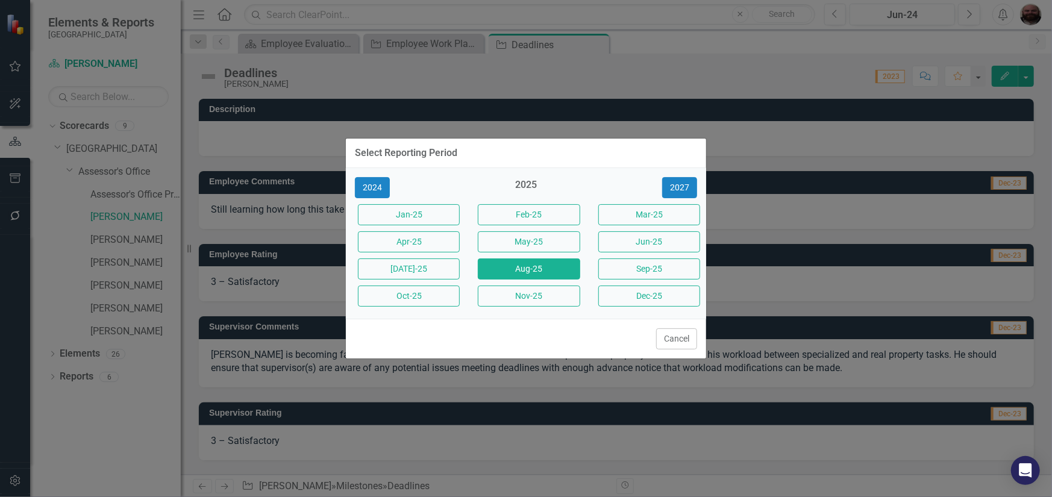
click at [509, 277] on button "Aug-25" at bounding box center [529, 269] width 102 height 21
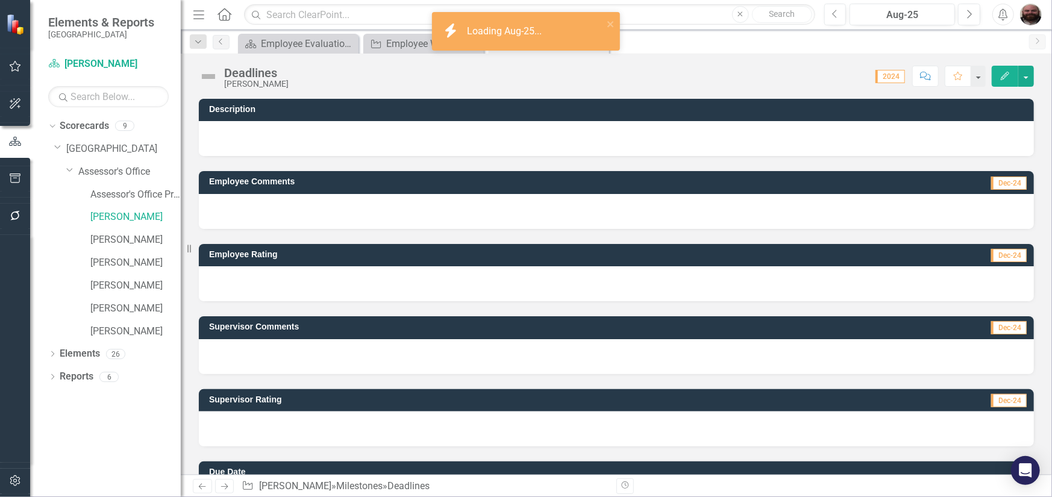
click at [213, 77] on img at bounding box center [208, 76] width 19 height 19
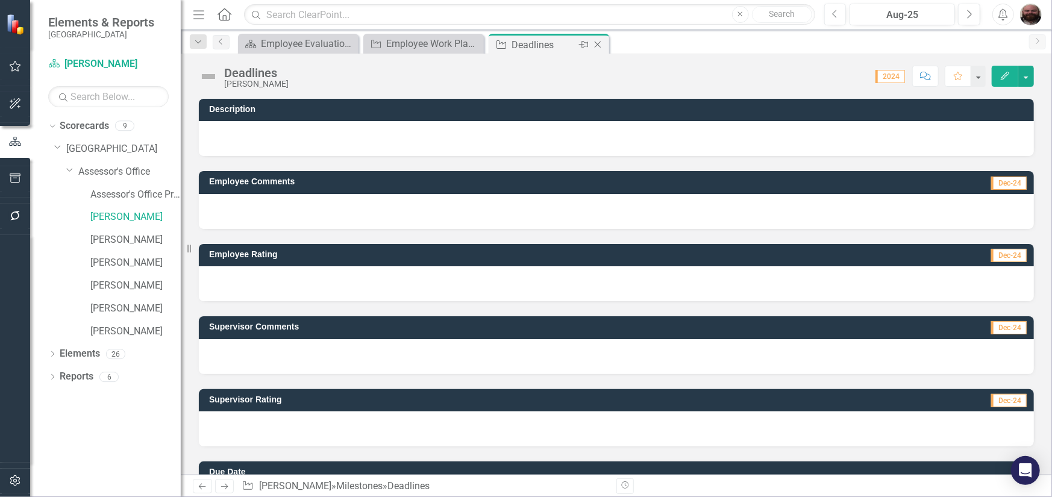
click at [601, 43] on icon "Close" at bounding box center [598, 45] width 12 height 10
